Goal: Task Accomplishment & Management: Use online tool/utility

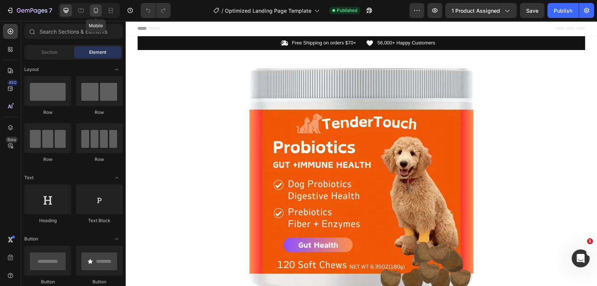
click at [94, 10] on icon at bounding box center [95, 10] width 7 height 7
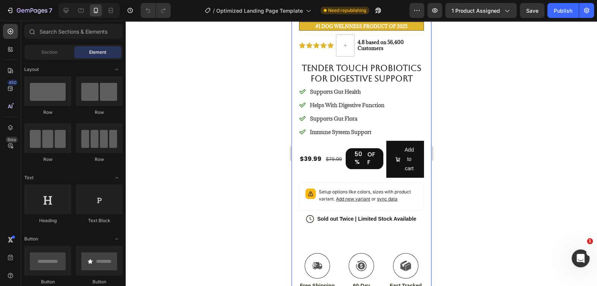
scroll to position [190, 0]
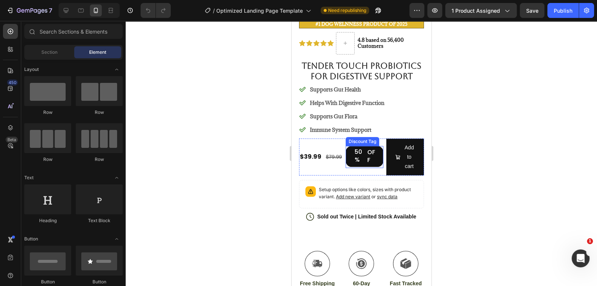
click at [370, 161] on div "OFF" at bounding box center [371, 156] width 11 height 18
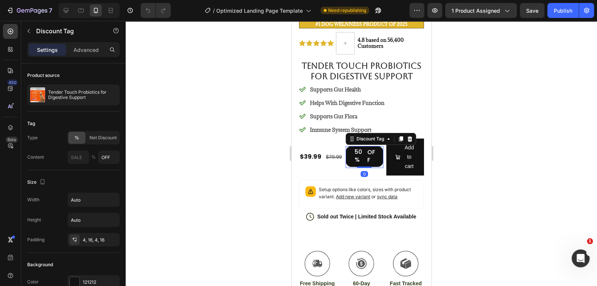
click at [370, 160] on div "OFF" at bounding box center [371, 156] width 11 height 18
click at [342, 152] on div "$39.99 Product Price Product Price $79.99 Compare Price Compare Price 50% OFF D…" at bounding box center [361, 156] width 125 height 37
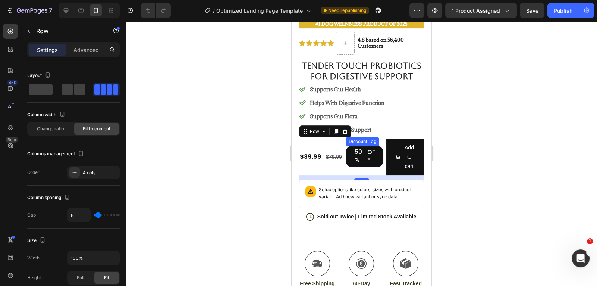
click at [347, 149] on div "50% OFF" at bounding box center [364, 156] width 38 height 21
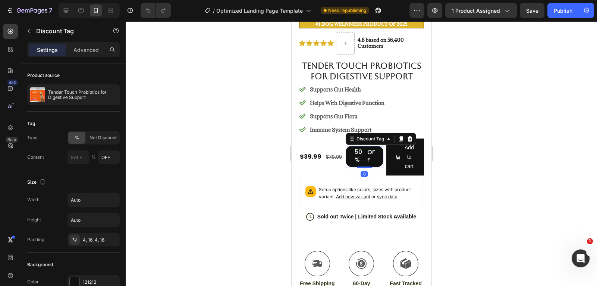
click at [347, 146] on div "50% OFF" at bounding box center [364, 156] width 38 height 21
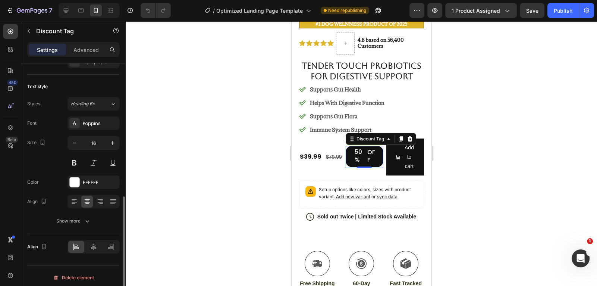
scroll to position [284, 0]
click at [76, 140] on icon "button" at bounding box center [74, 140] width 7 height 7
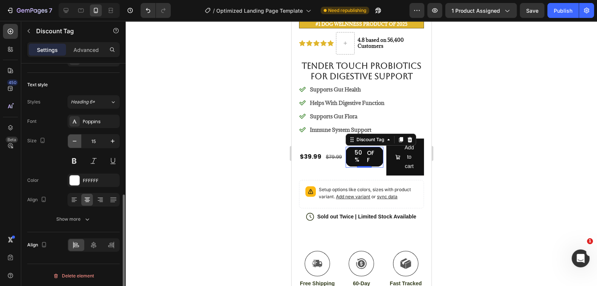
click at [77, 140] on icon "button" at bounding box center [74, 140] width 7 height 7
type input "14"
click at [197, 125] on div at bounding box center [362, 153] width 472 height 265
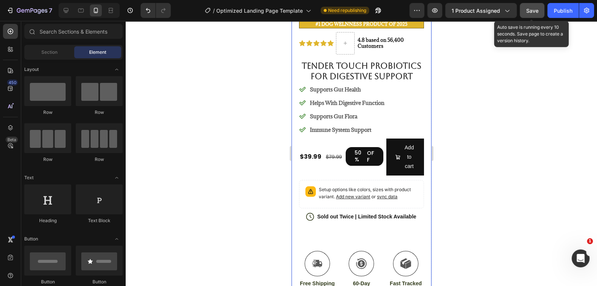
click at [531, 11] on span "Save" at bounding box center [532, 10] width 12 height 6
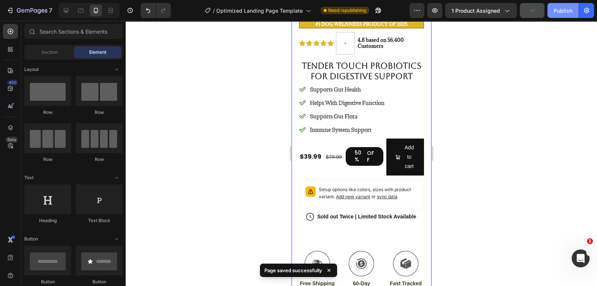
click at [560, 11] on div "Publish" at bounding box center [563, 11] width 19 height 8
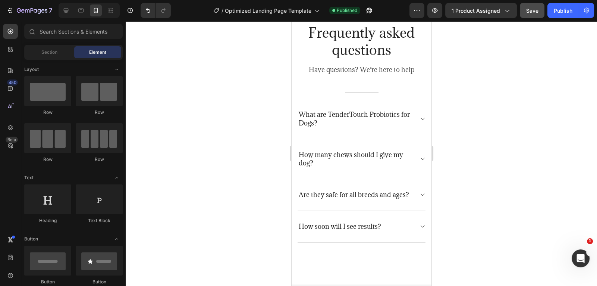
scroll to position [2029, 0]
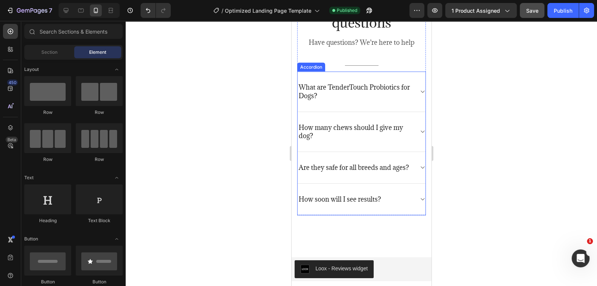
click at [420, 91] on icon at bounding box center [422, 92] width 6 height 6
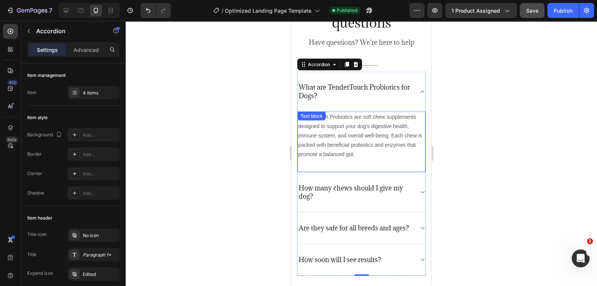
scroll to position [2096, 0]
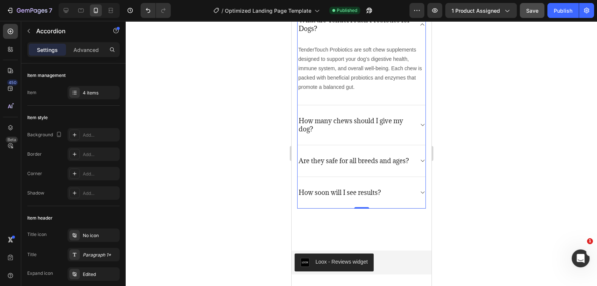
click at [421, 126] on icon at bounding box center [422, 125] width 6 height 6
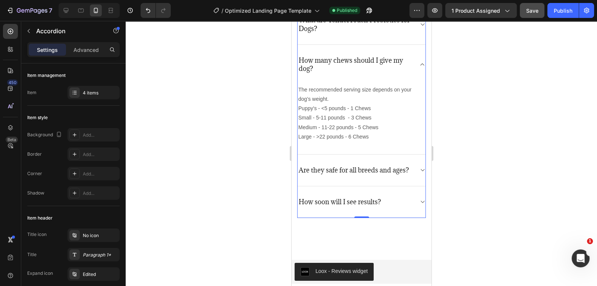
click at [422, 168] on icon at bounding box center [422, 170] width 6 height 6
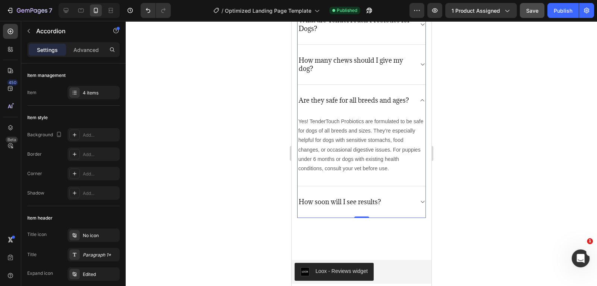
click at [417, 200] on div "How soon will I see results?" at bounding box center [361, 202] width 128 height 32
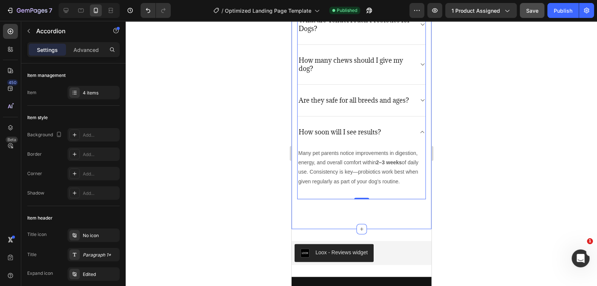
click at [485, 203] on div at bounding box center [362, 153] width 472 height 265
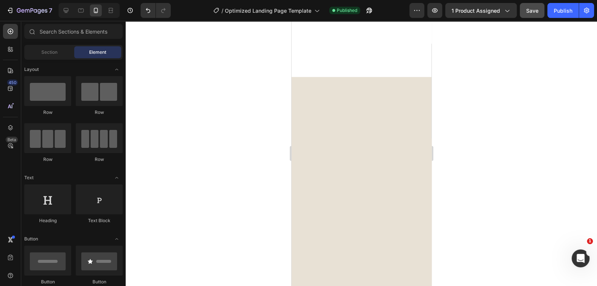
scroll to position [0, 0]
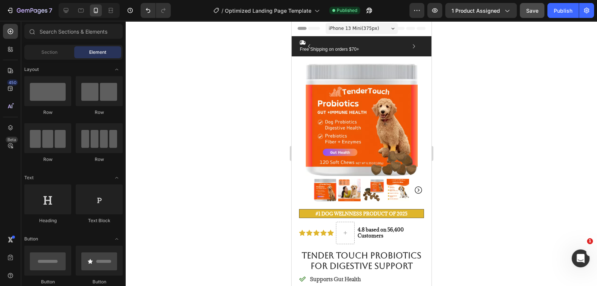
click at [470, 100] on div at bounding box center [362, 153] width 472 height 265
